Goal: Transaction & Acquisition: Purchase product/service

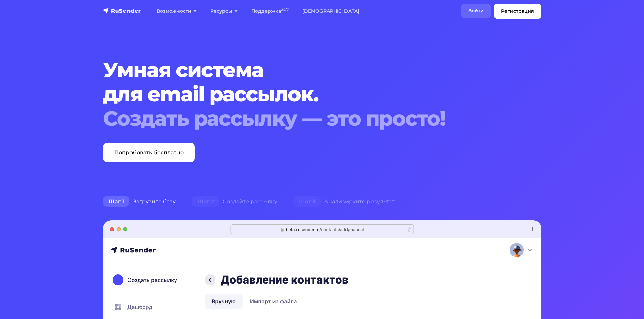
click at [474, 10] on link "Войти" at bounding box center [475, 11] width 29 height 14
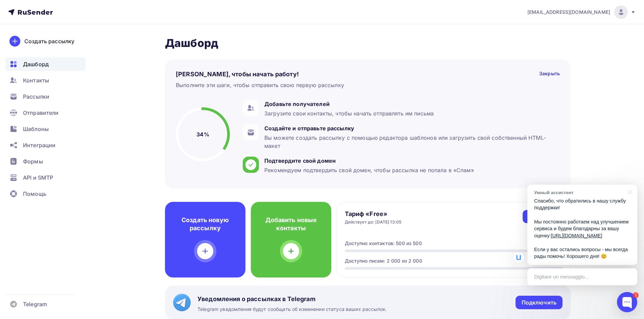
click at [237, 75] on h4 "Пару шагов, чтобы начать работу!" at bounding box center [237, 74] width 123 height 8
click at [631, 14] on icon at bounding box center [632, 11] width 5 height 5
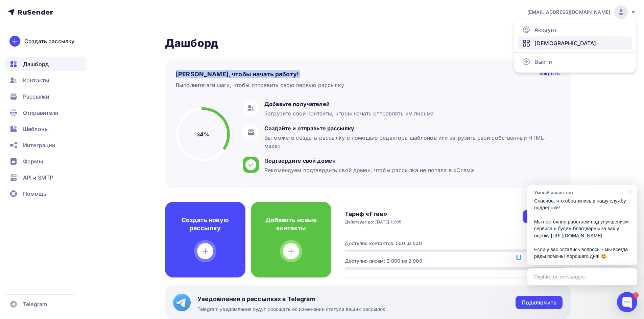
click at [553, 45] on span "[DEMOGRAPHIC_DATA]" at bounding box center [565, 43] width 62 height 8
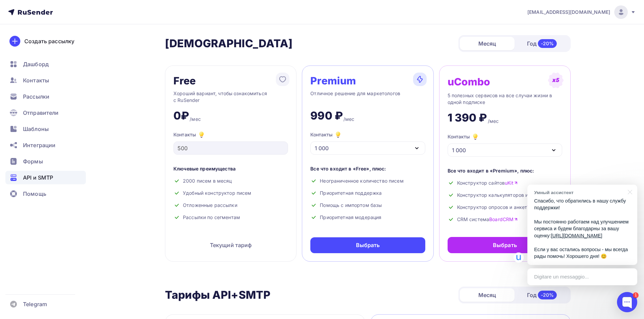
click at [33, 175] on span "API и SMTP" at bounding box center [38, 178] width 30 height 8
click at [629, 185] on div at bounding box center [628, 192] width 17 height 14
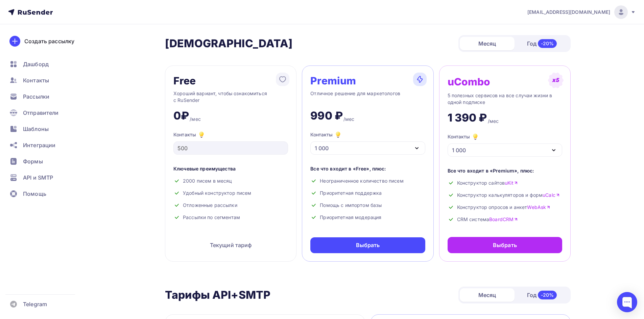
click at [631, 11] on icon at bounding box center [632, 11] width 5 height 5
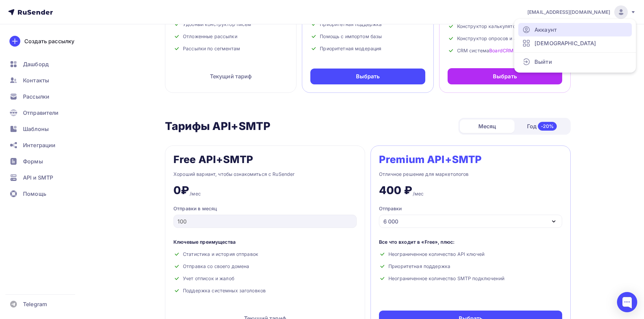
scroll to position [304, 0]
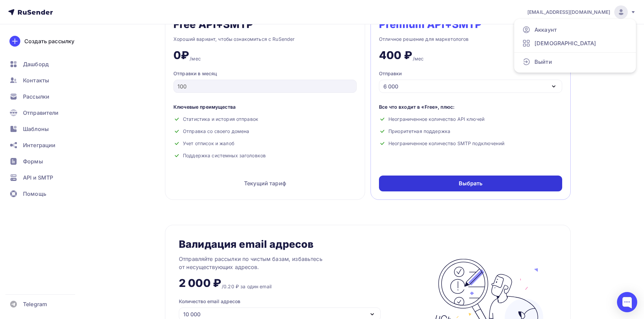
click at [446, 184] on div "Выбрать" at bounding box center [470, 184] width 183 height 16
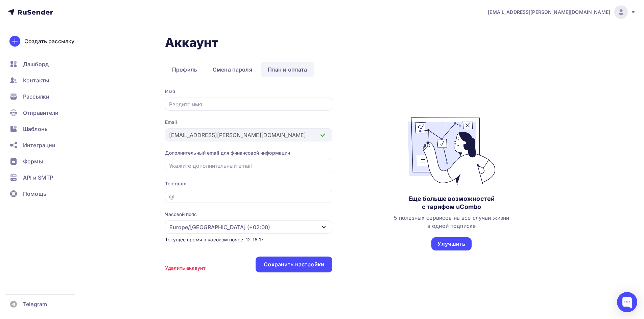
click at [294, 69] on link "План и оплата" at bounding box center [287, 70] width 54 height 16
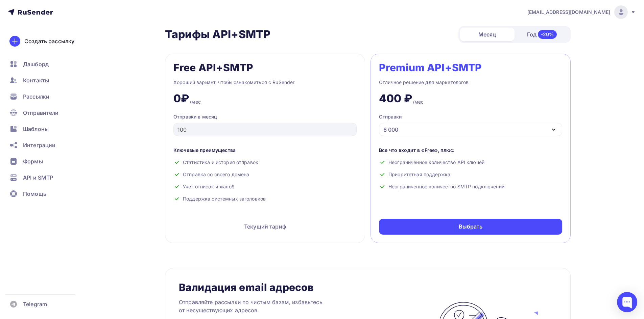
scroll to position [203, 0]
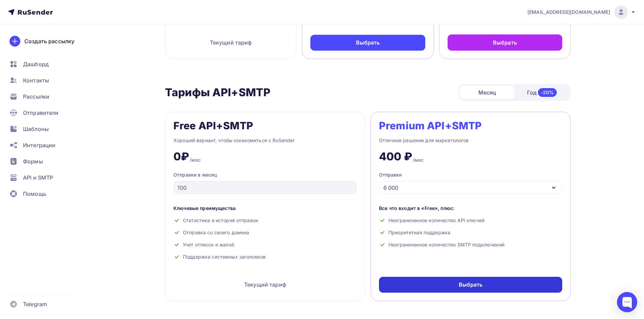
click at [436, 291] on div "Выбрать" at bounding box center [470, 285] width 183 height 16
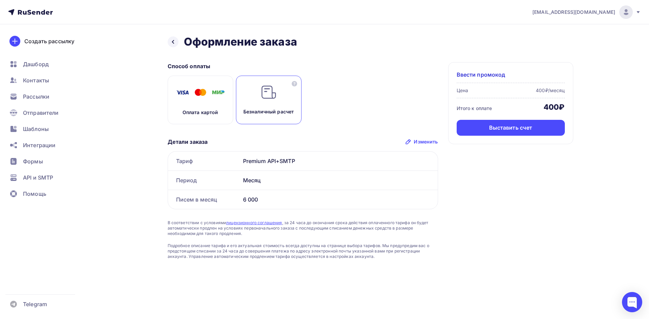
click at [218, 103] on div "Оплата картой" at bounding box center [201, 100] width 66 height 49
click at [417, 140] on div "Изменить" at bounding box center [426, 142] width 24 height 7
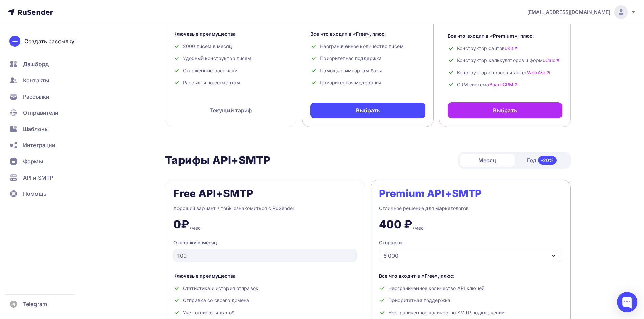
scroll to position [302, 0]
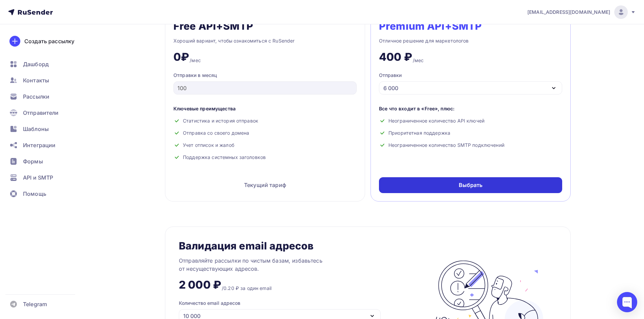
click at [409, 186] on div "Выбрать" at bounding box center [470, 185] width 183 height 16
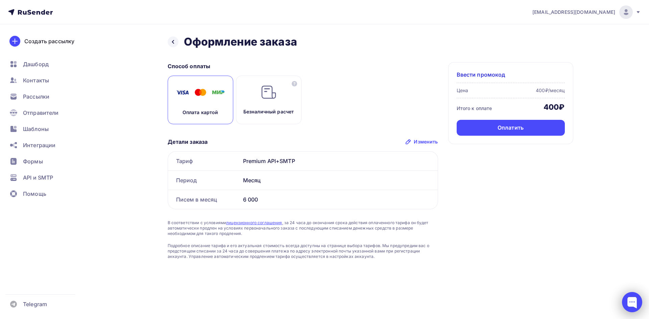
click at [636, 303] on div at bounding box center [632, 302] width 20 height 20
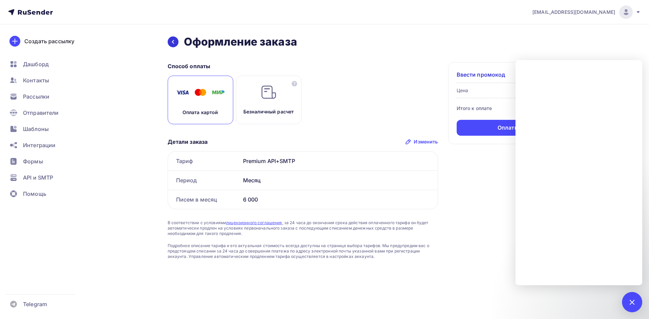
click at [175, 45] on div at bounding box center [173, 41] width 11 height 11
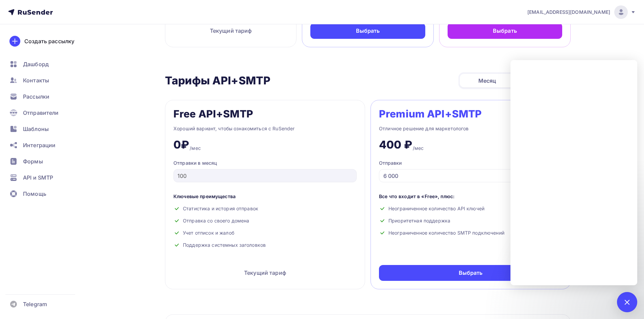
scroll to position [199, 0]
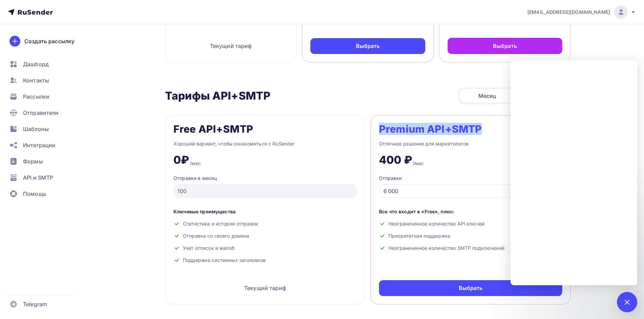
drag, startPoint x: 494, startPoint y: 129, endPoint x: 379, endPoint y: 132, distance: 114.6
click at [379, 132] on div "Premium API+SMTP" at bounding box center [470, 129] width 183 height 11
copy div "Premium API+SMTP"
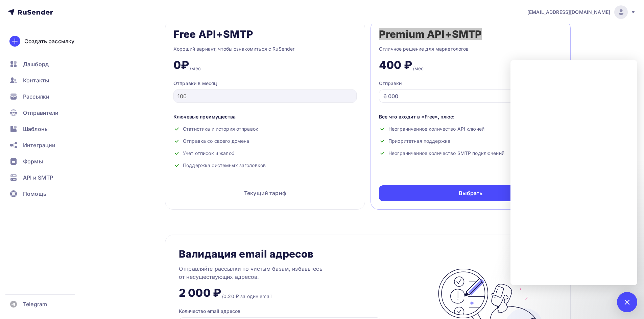
scroll to position [236, 0]
